Goal: Task Accomplishment & Management: Complete application form

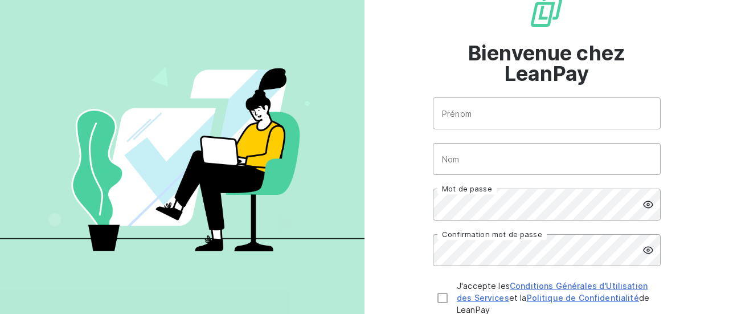
scroll to position [54, 0]
click at [453, 120] on input "Prénom" at bounding box center [547, 113] width 228 height 32
click at [459, 108] on input "Prénom" at bounding box center [547, 113] width 228 height 32
click at [444, 113] on input "Prénom" at bounding box center [547, 113] width 228 height 32
click at [390, 145] on div "Bienvenue chez LeanPay Prénom Nom Mot de passe Confirmation mot de passe J'acce…" at bounding box center [547, 172] width 365 height 452
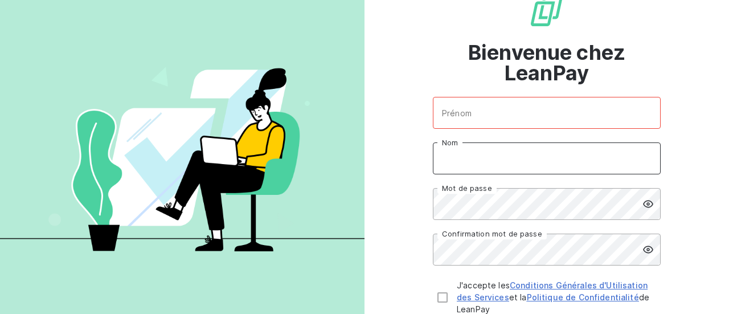
click at [481, 167] on input "Nom" at bounding box center [547, 158] width 228 height 32
type input "Verger"
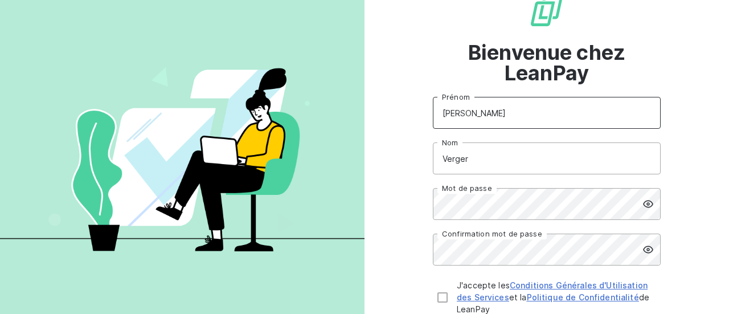
type input "[PERSON_NAME]"
click at [476, 220] on form "[PERSON_NAME] Nom Mot de passe Confirmation mot de passe J'accepte les Conditio…" at bounding box center [547, 225] width 228 height 256
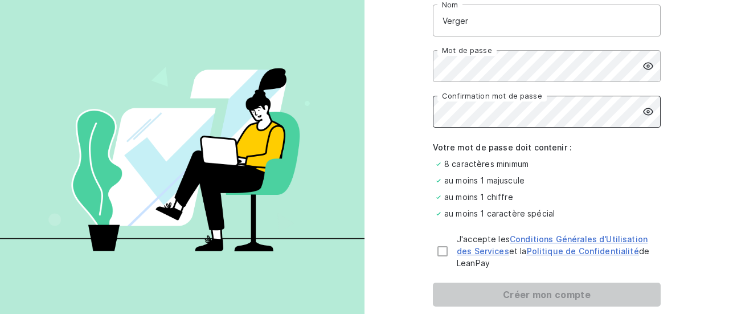
scroll to position [194, 0]
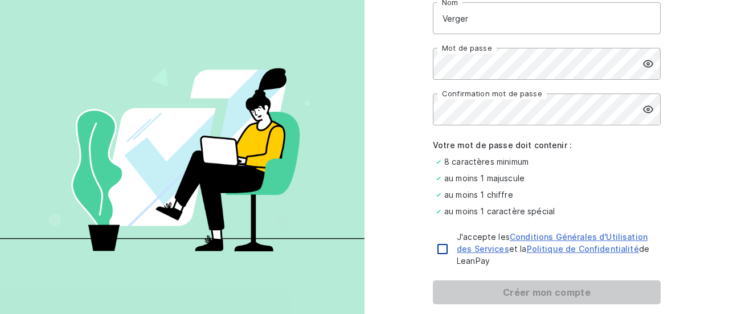
click at [437, 252] on div at bounding box center [442, 249] width 10 height 10
checkbox input "true"
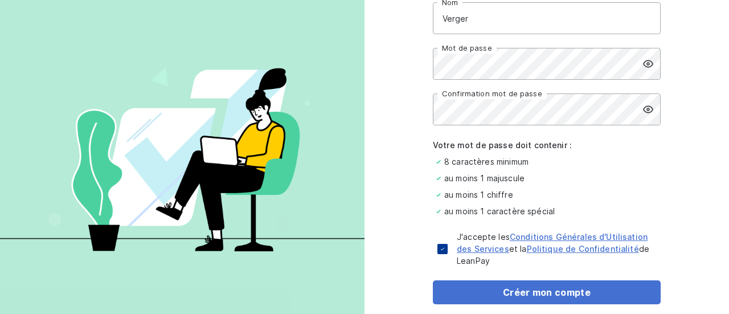
scroll to position [251, 0]
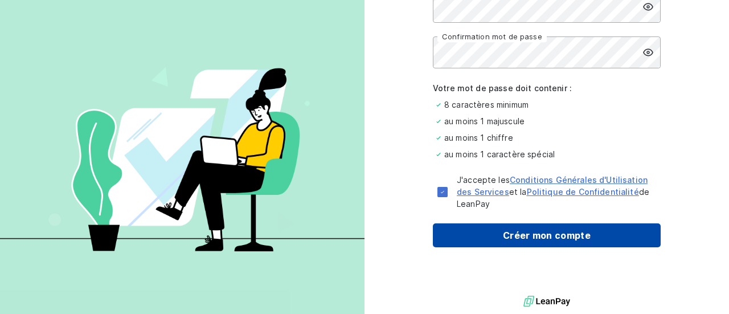
click at [495, 232] on button "Créer mon compte" at bounding box center [547, 235] width 228 height 24
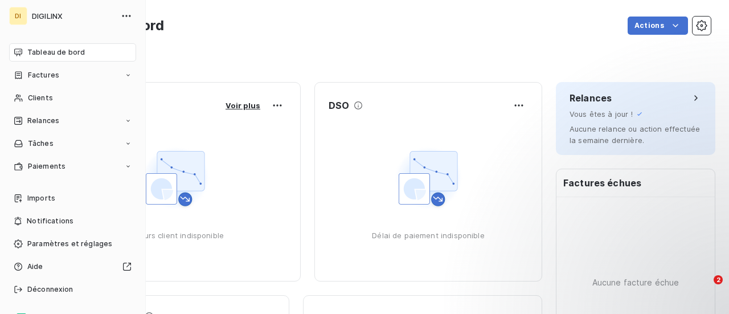
click at [44, 19] on span "DIGILINX" at bounding box center [73, 15] width 82 height 9
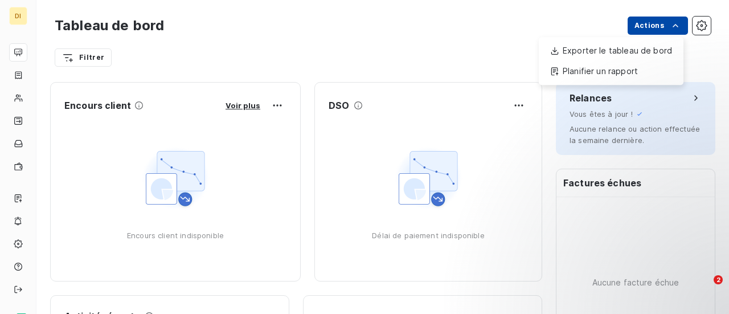
click at [674, 26] on html "DI Tableau de bord Actions Exporter le tableau de bord Planifier un rapport Fil…" at bounding box center [364, 157] width 729 height 314
click at [486, 46] on html "DI Tableau de bord Actions Exporter le tableau de bord Planifier un rapport Fil…" at bounding box center [364, 157] width 729 height 314
